Goal: Navigation & Orientation: Find specific page/section

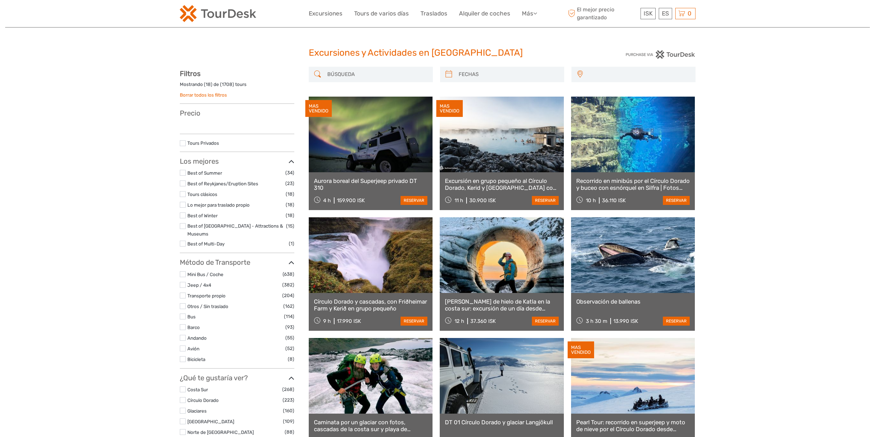
select select
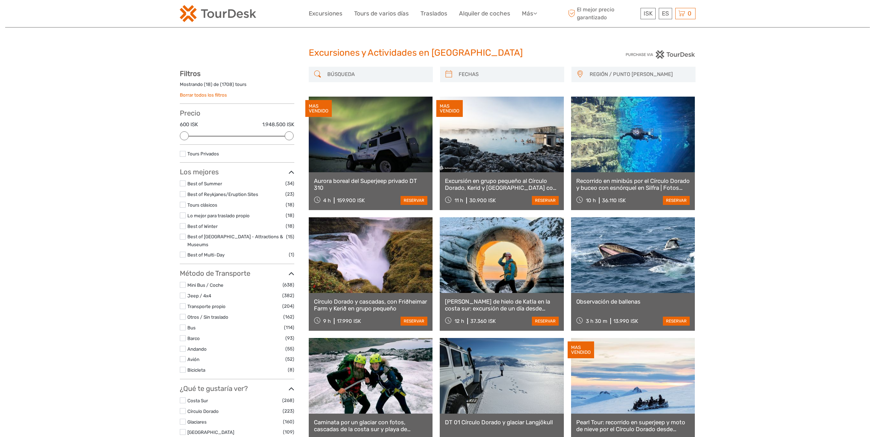
drag, startPoint x: 282, startPoint y: 237, endPoint x: 187, endPoint y: 240, distance: 95.0
click at [187, 240] on label "Best of [GEOGRAPHIC_DATA] - Attractions & Museums" at bounding box center [236, 241] width 99 height 16
copy link "Best of [GEOGRAPHIC_DATA] - Attractions & Museums"
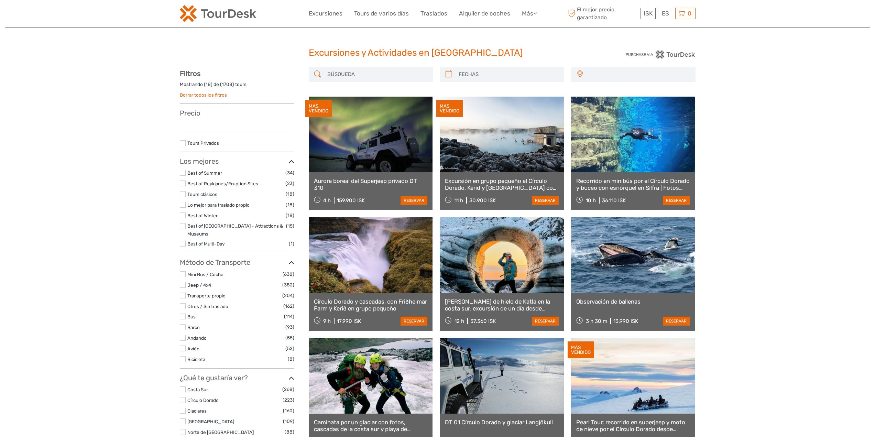
select select
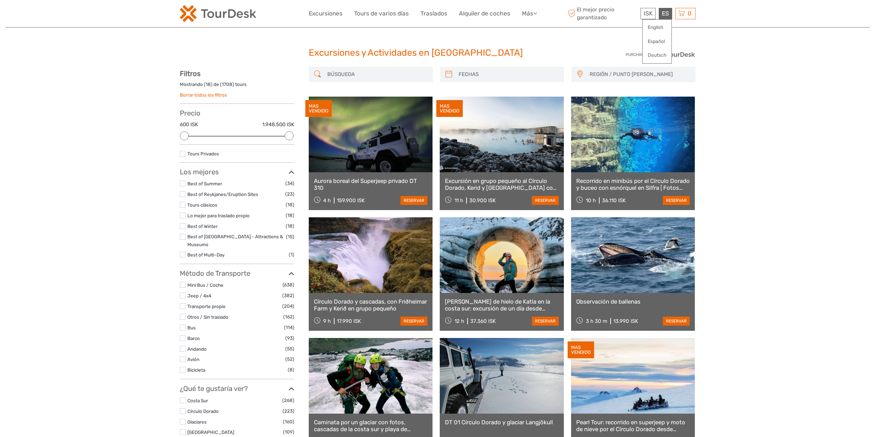
click at [662, 12] on div "ES English Español Deutsch" at bounding box center [665, 13] width 13 height 11
click at [658, 28] on link "English" at bounding box center [657, 27] width 29 height 12
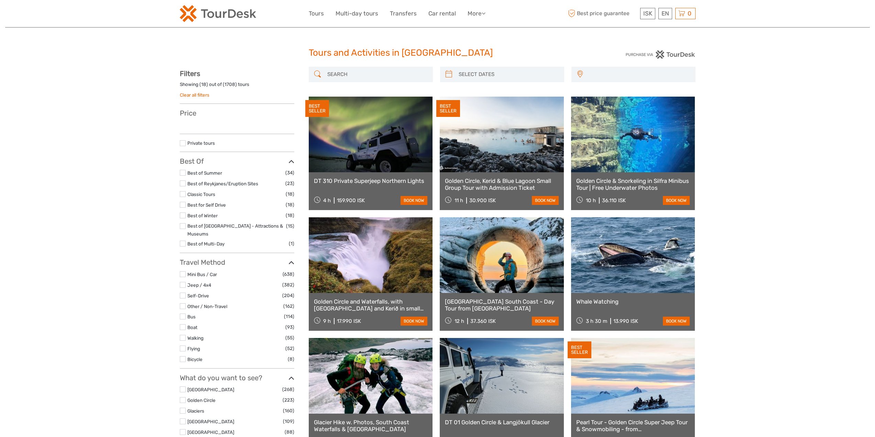
select select
